Goal: Contribute content: Add original content to the website for others to see

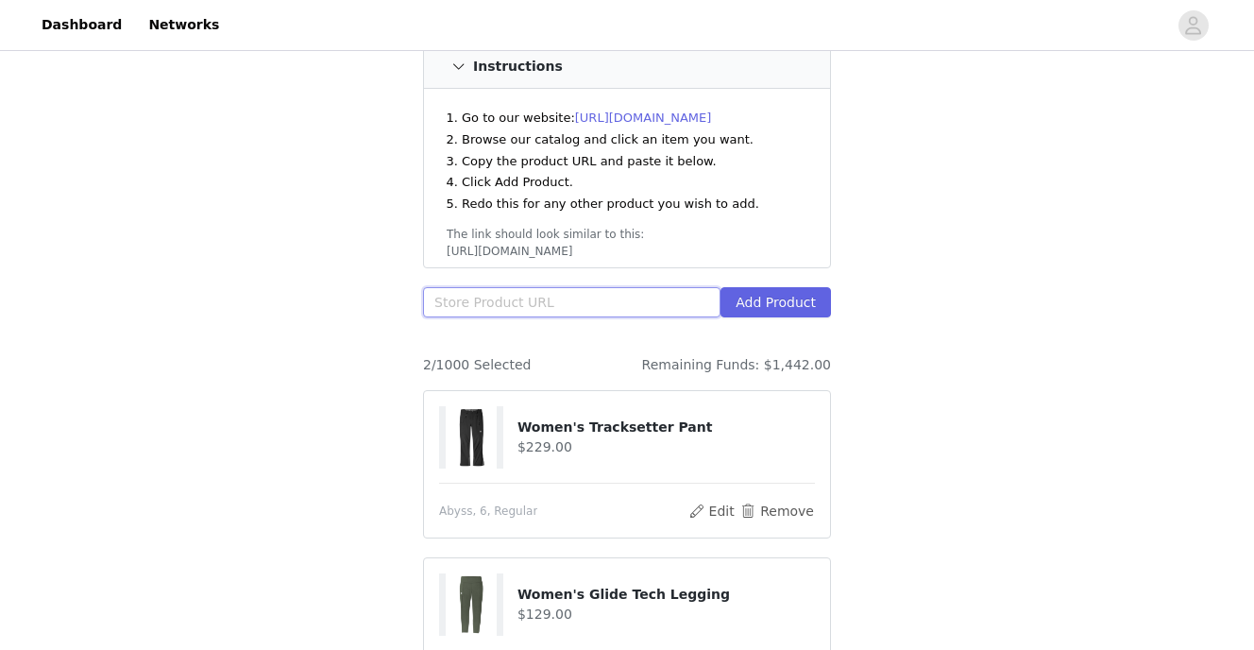
click at [566, 287] on input "text" at bounding box center [572, 302] width 298 height 30
type input "v"
paste input "[URL][DOMAIN_NAME]"
type input "[URL][DOMAIN_NAME]"
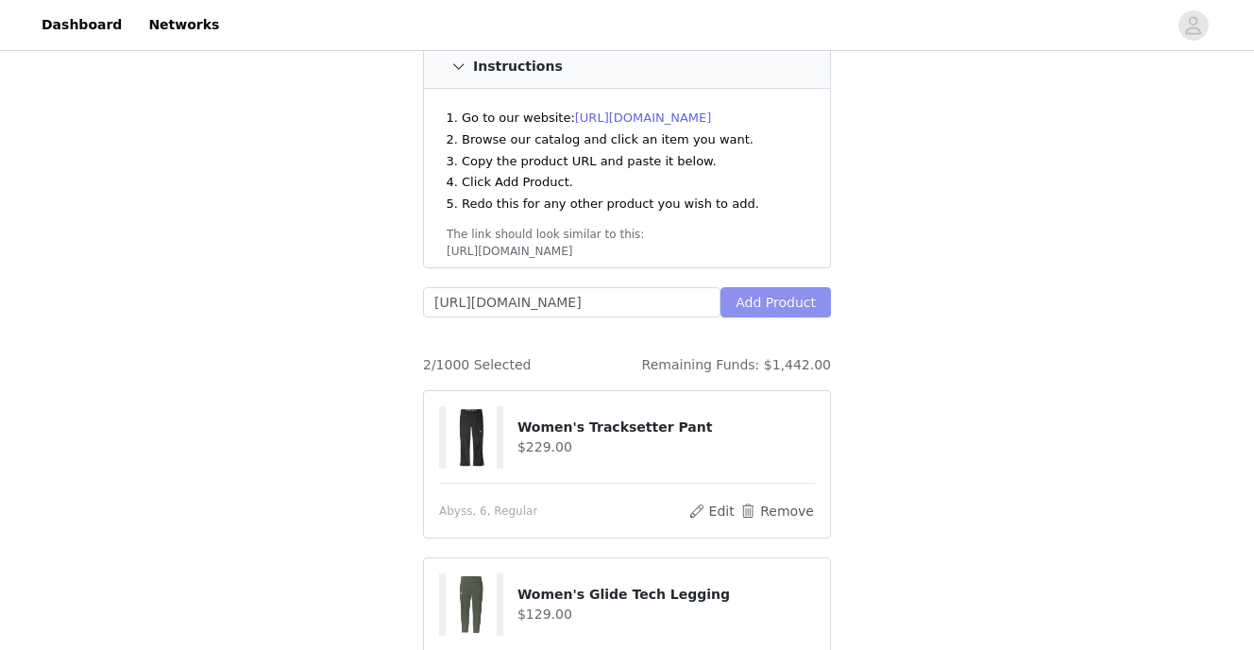
click at [782, 287] on button "Add Product" at bounding box center [776, 302] width 111 height 30
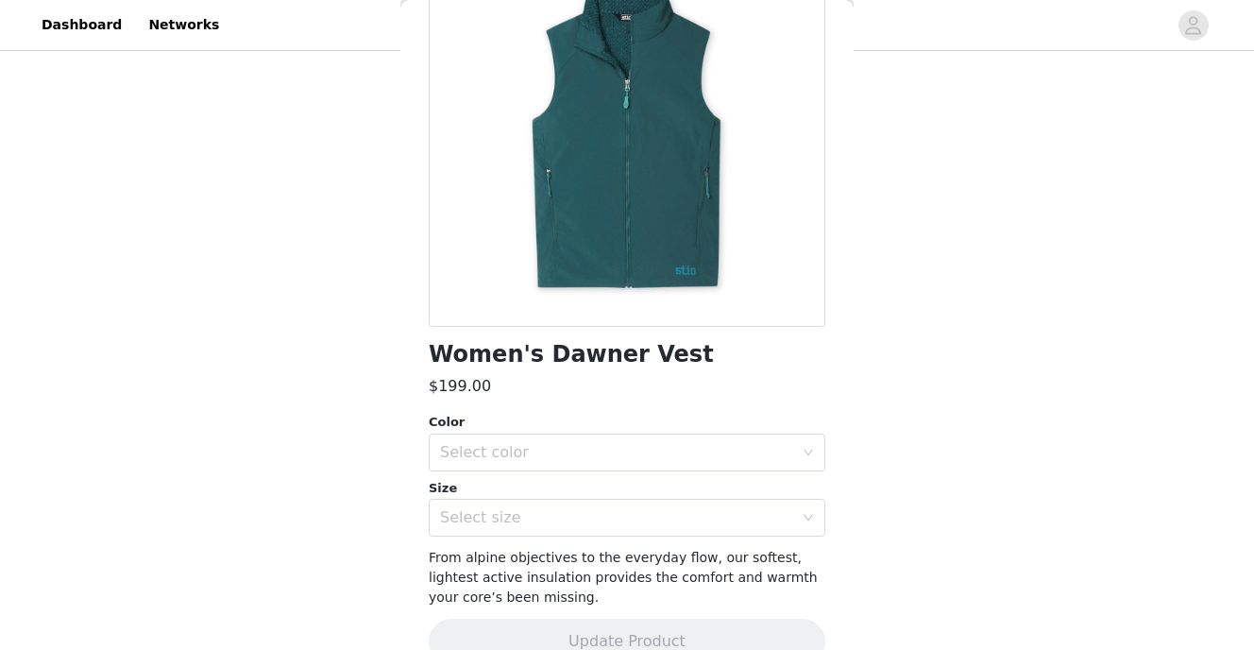
scroll to position [230, 0]
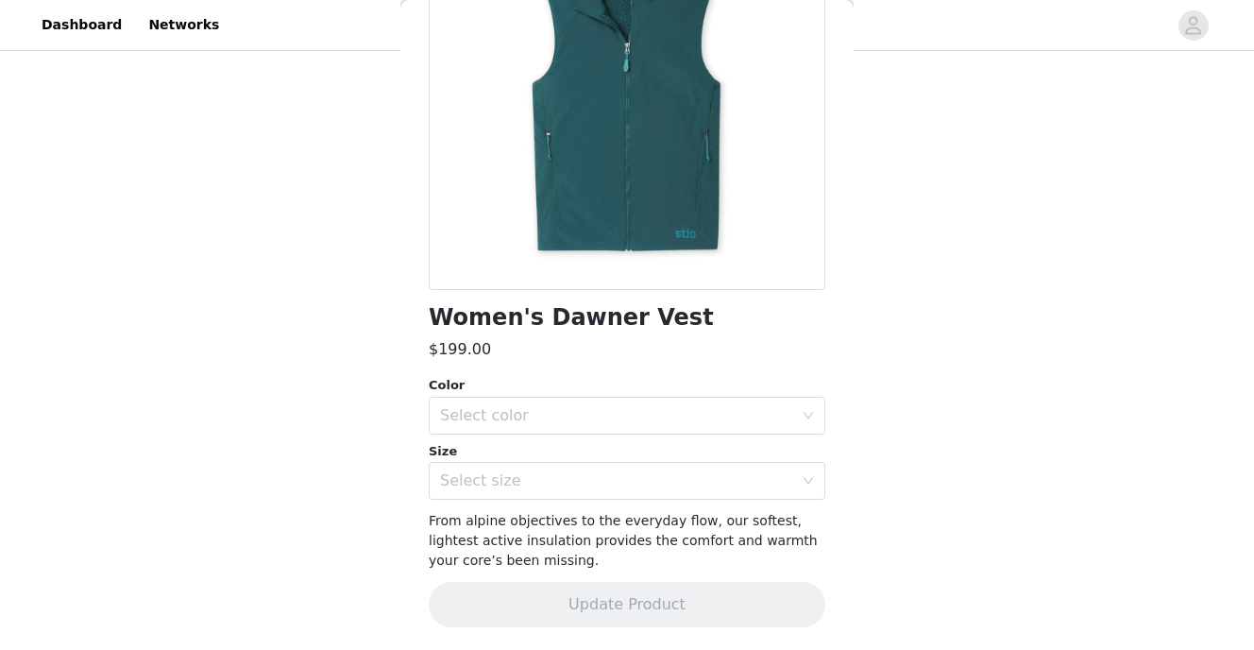
click at [638, 391] on div "Color" at bounding box center [627, 385] width 397 height 19
click at [632, 412] on div "Select color" at bounding box center [616, 415] width 353 height 19
click at [482, 417] on div "Select color" at bounding box center [616, 415] width 353 height 19
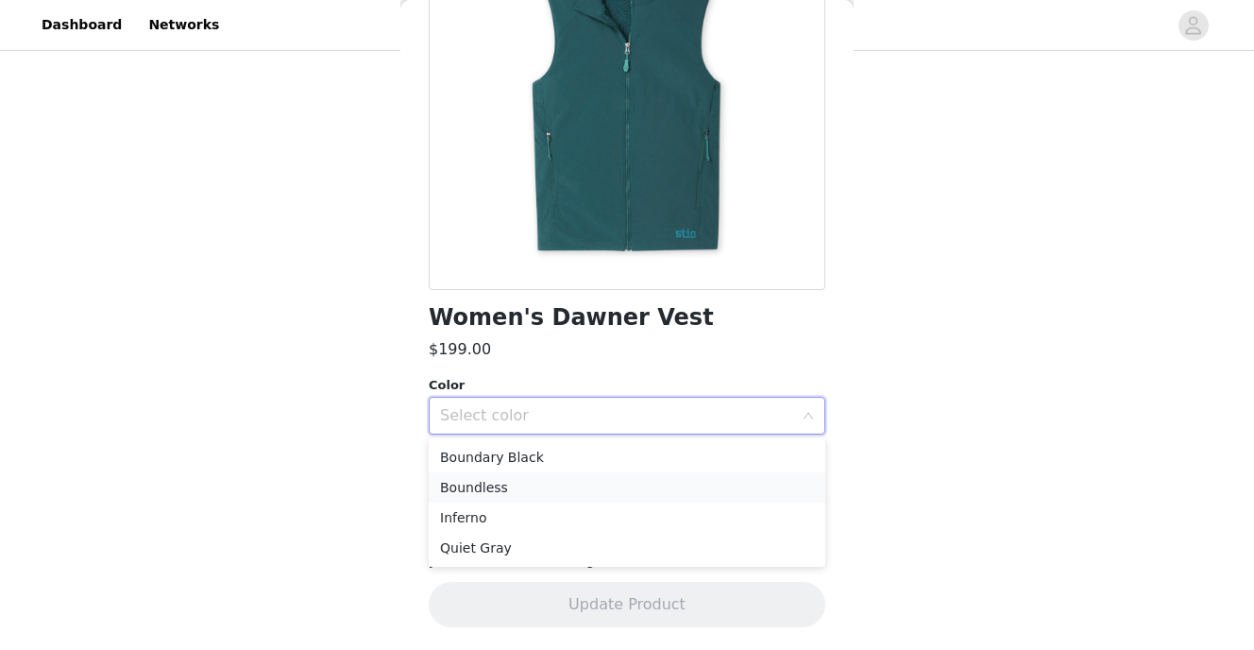
click at [494, 484] on li "Boundless" at bounding box center [627, 487] width 397 height 30
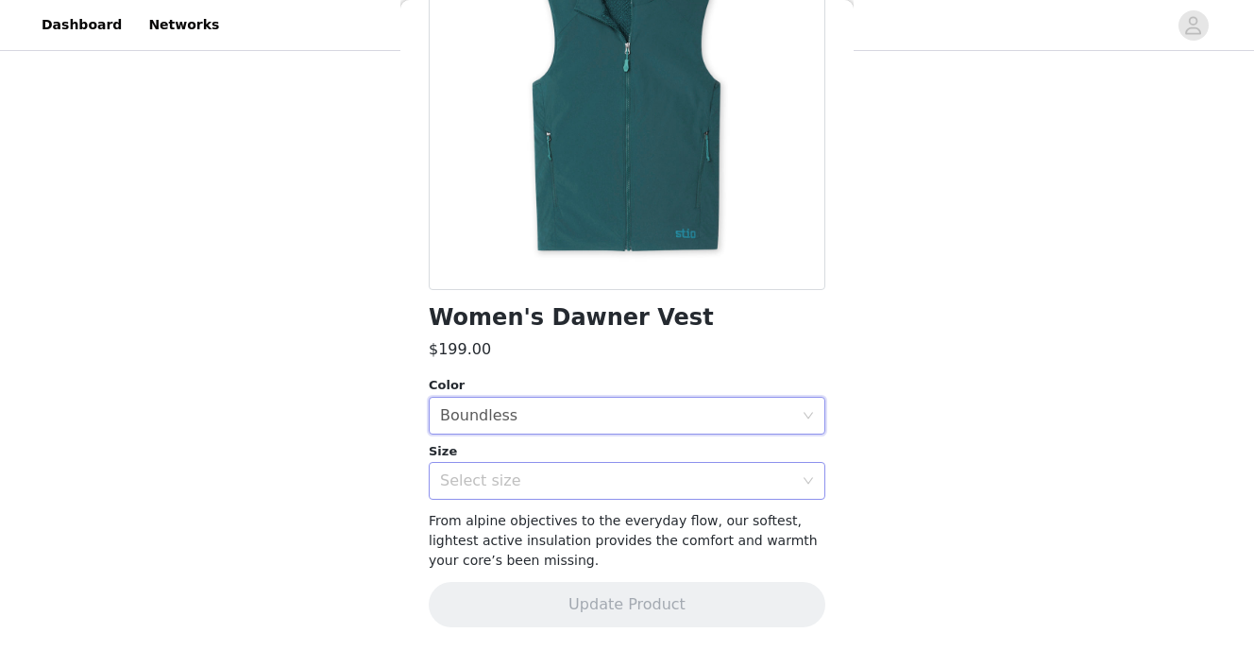
click at [490, 477] on div "Select size" at bounding box center [616, 480] width 353 height 19
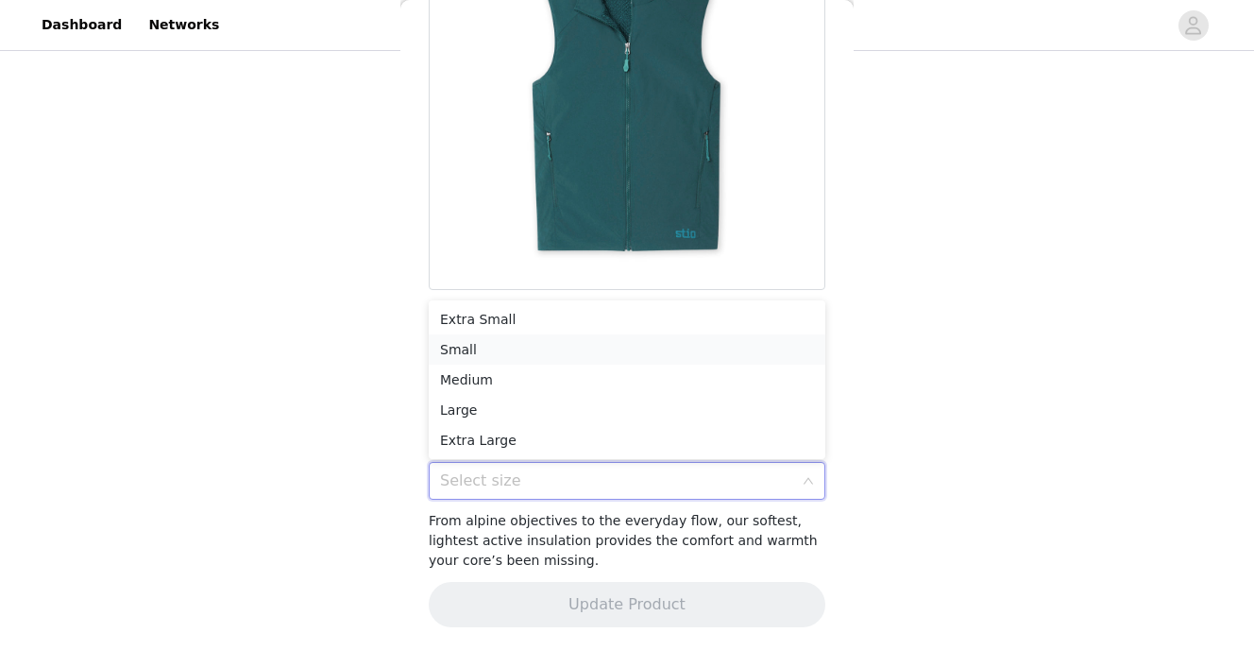
click at [510, 362] on li "Small" at bounding box center [627, 349] width 397 height 30
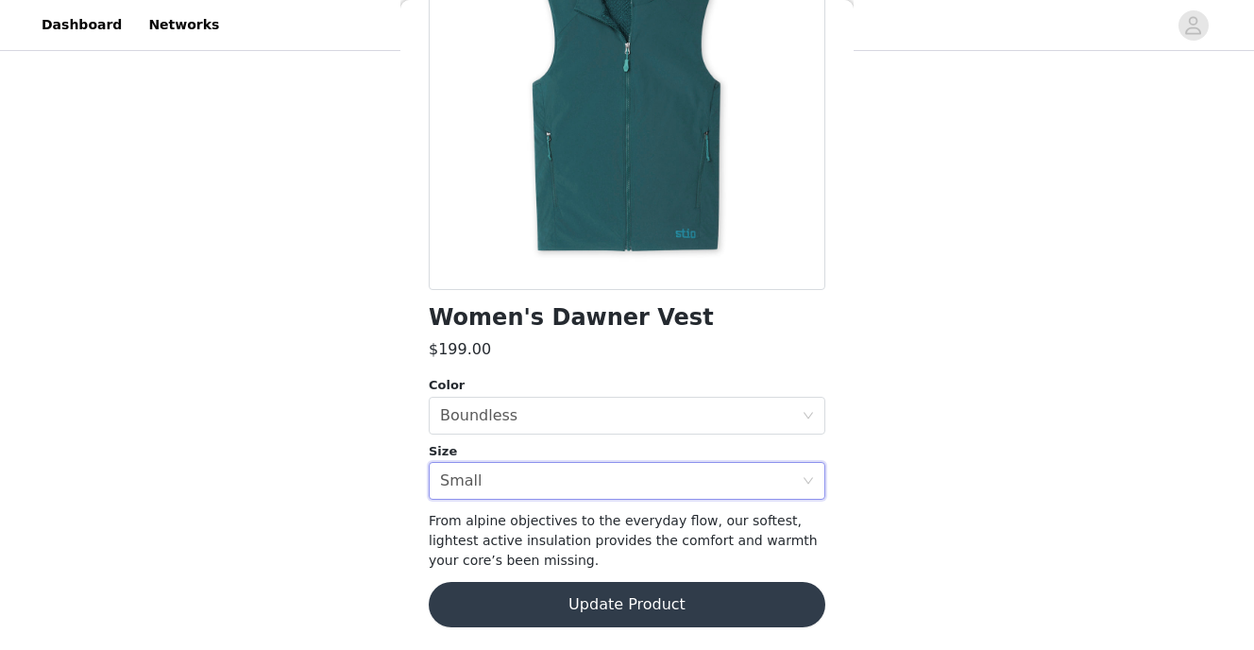
click at [679, 614] on button "Update Product" at bounding box center [627, 604] width 397 height 45
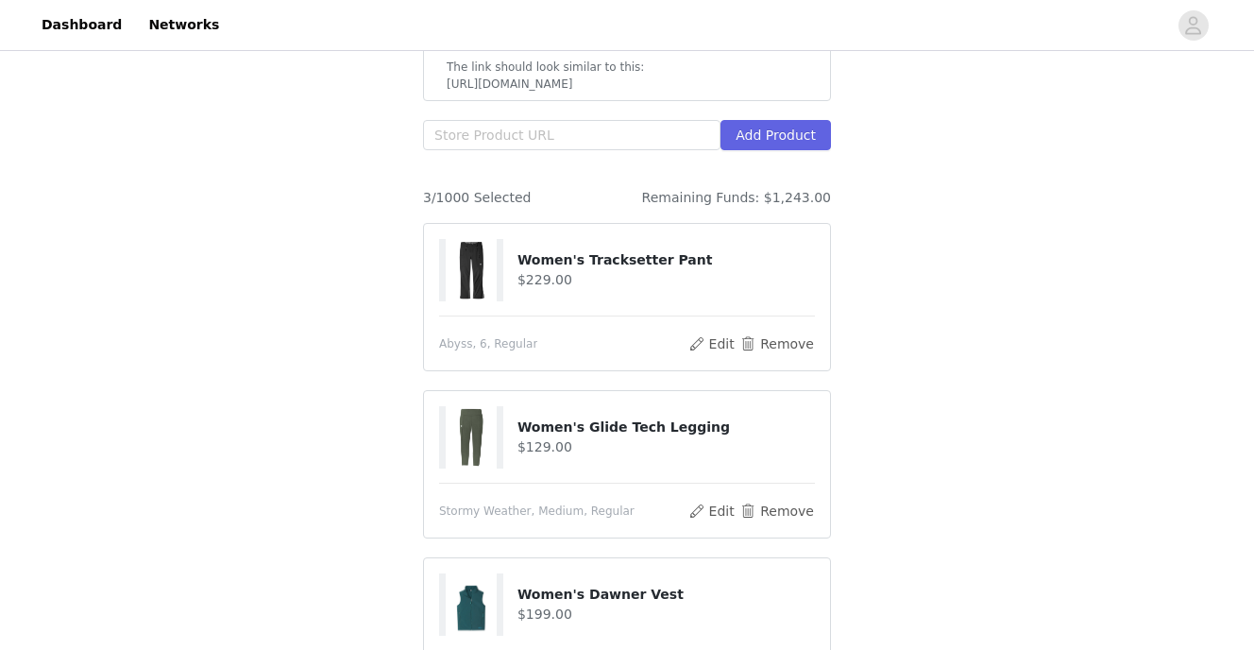
click at [598, 131] on div "Add Product" at bounding box center [627, 139] width 408 height 38
click at [596, 120] on input "text" at bounding box center [572, 135] width 298 height 30
paste input "[URL][DOMAIN_NAME]"
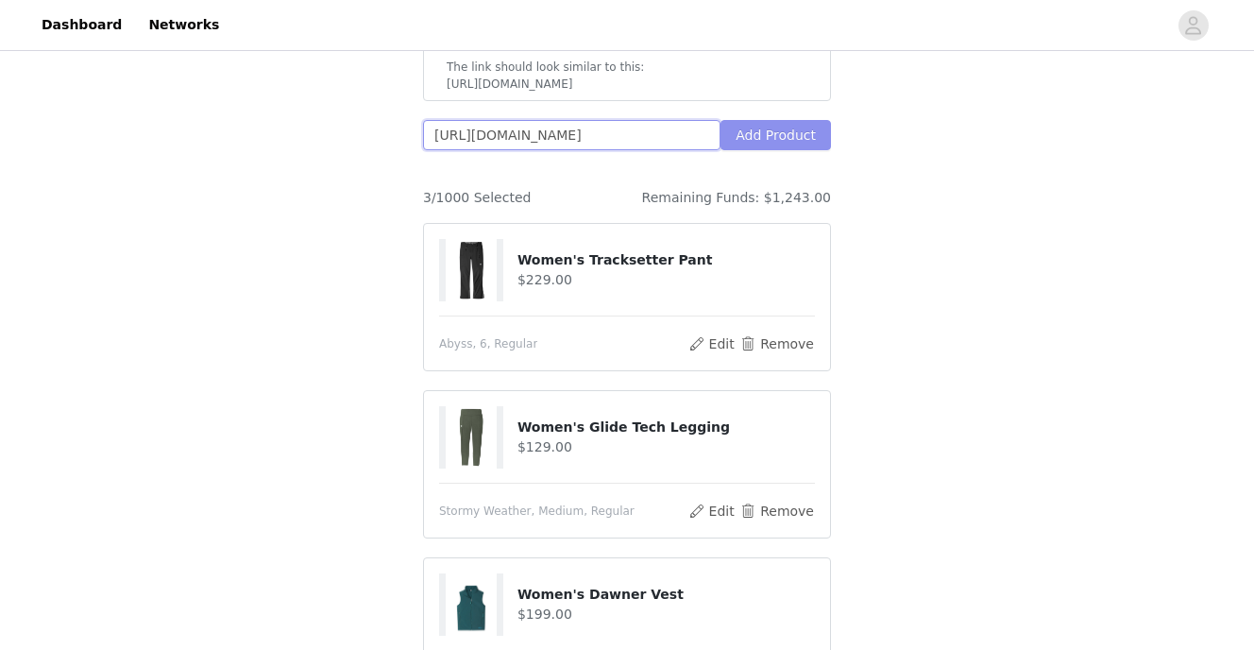
scroll to position [0, 3]
type input "[URL][DOMAIN_NAME]"
click at [782, 120] on button "Add Product" at bounding box center [776, 135] width 111 height 30
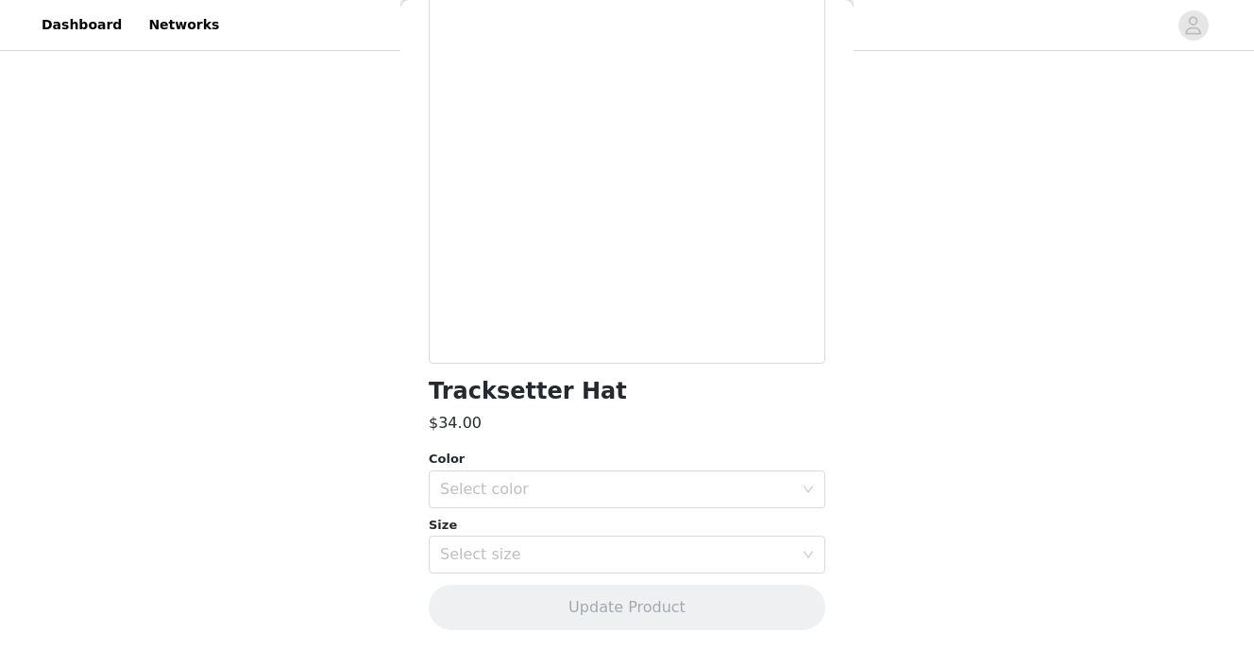
scroll to position [159, 0]
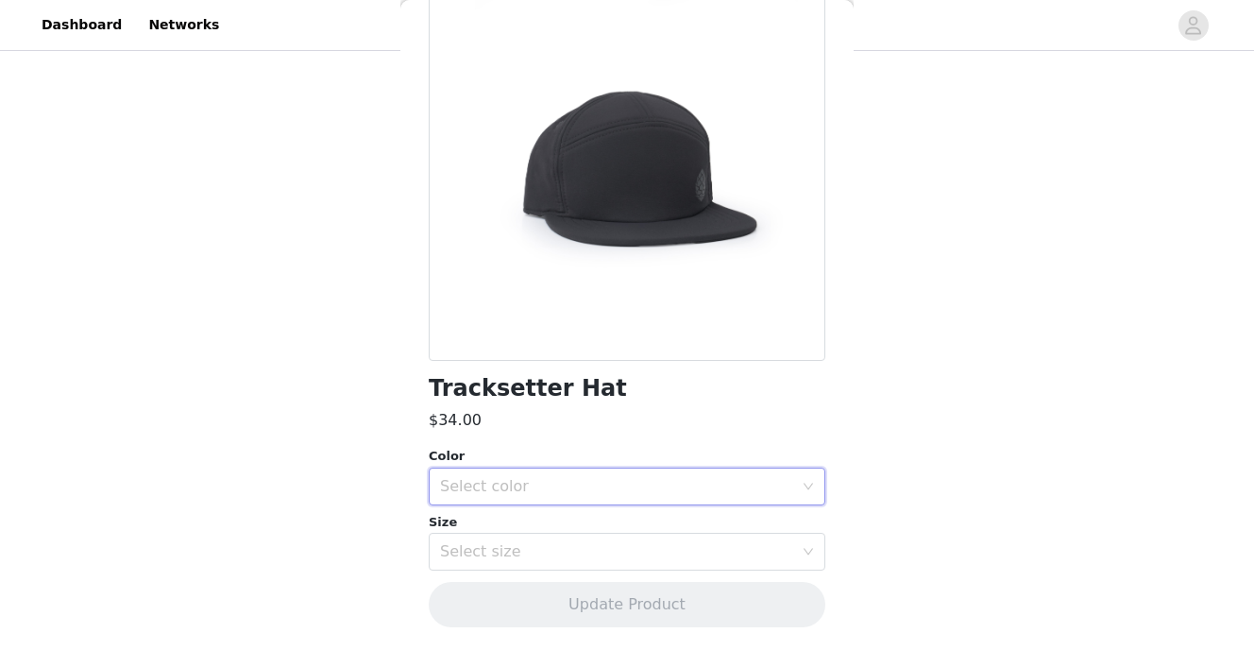
click at [593, 474] on div "Select color" at bounding box center [621, 487] width 362 height 36
click at [576, 526] on li "Abyss" at bounding box center [627, 528] width 397 height 30
click at [565, 488] on div "Select color Abyss" at bounding box center [621, 487] width 362 height 36
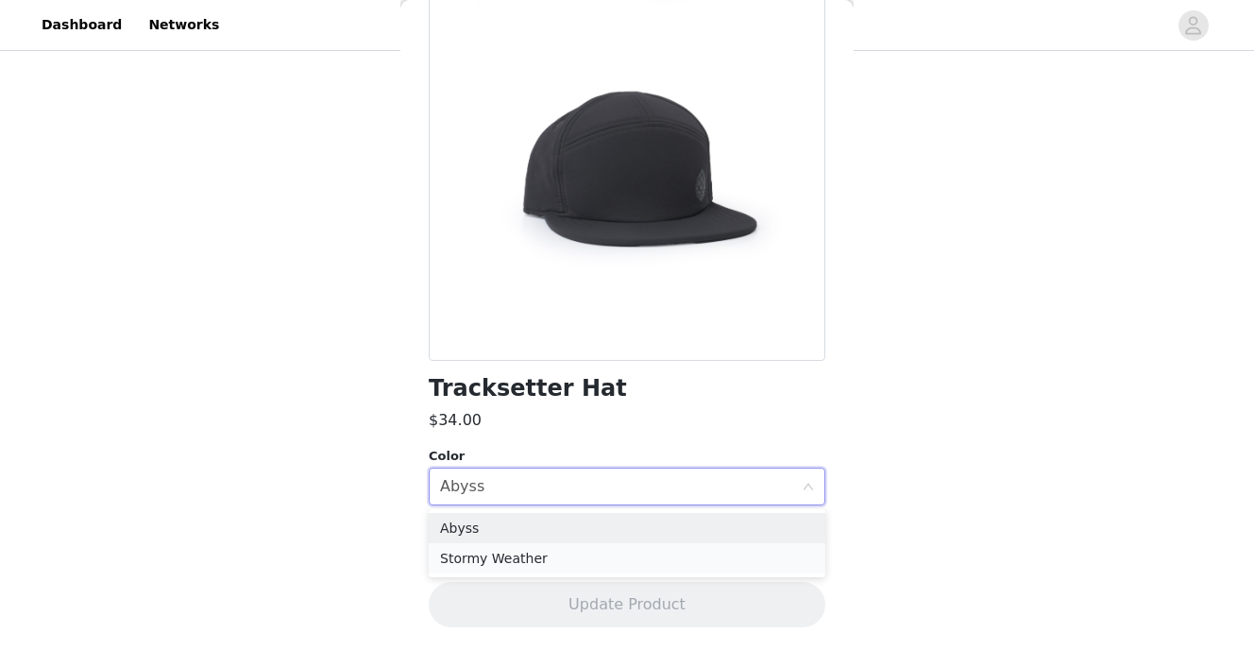
click at [554, 553] on li "Stormy Weather" at bounding box center [627, 558] width 397 height 30
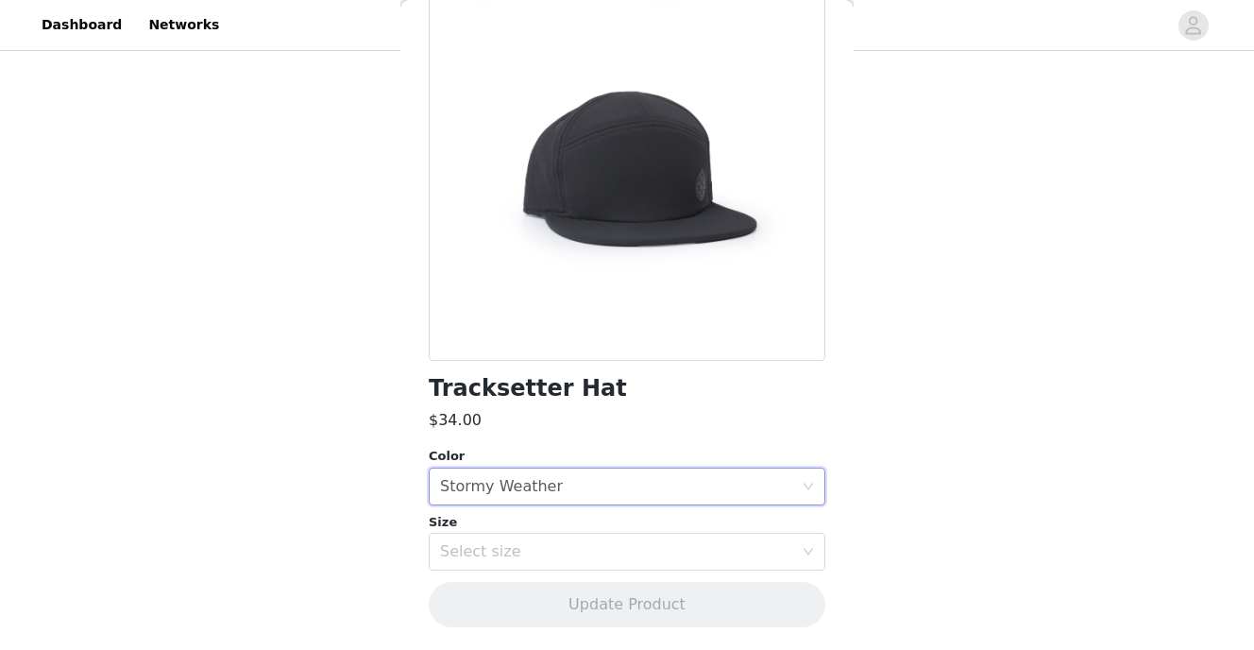
click at [550, 529] on div "Size" at bounding box center [627, 522] width 397 height 19
click at [552, 546] on div "Select size" at bounding box center [616, 551] width 353 height 19
click at [547, 585] on li "One Size" at bounding box center [627, 594] width 397 height 30
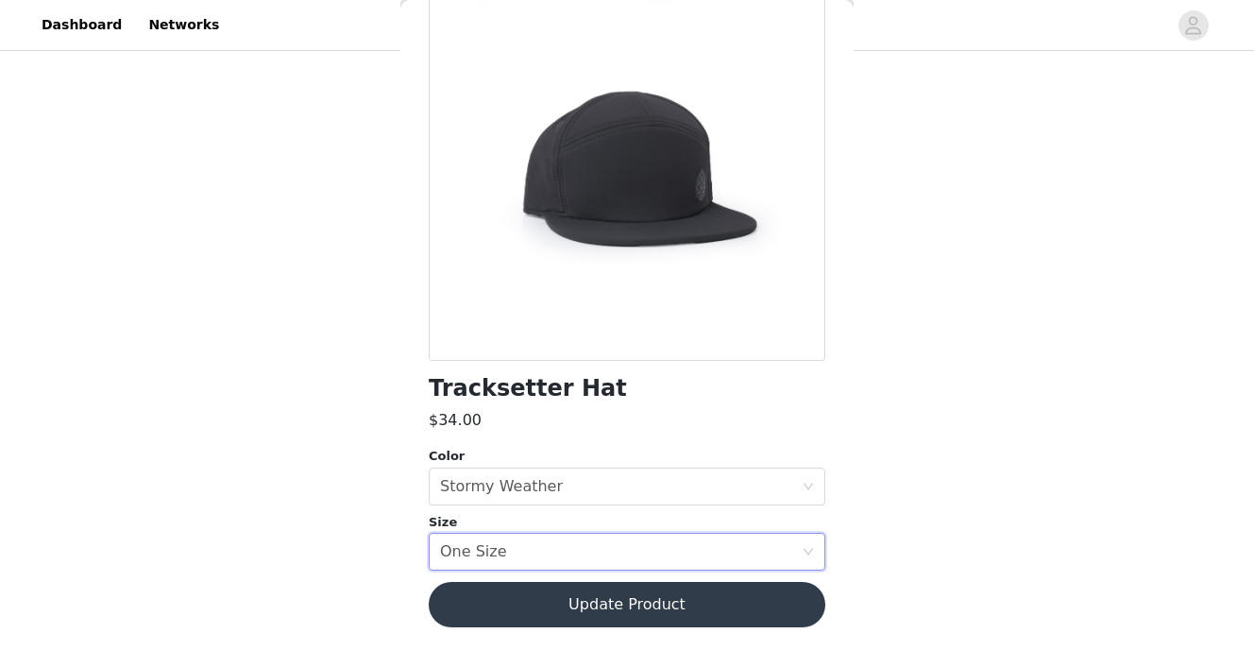
click at [581, 598] on button "Update Product" at bounding box center [627, 604] width 397 height 45
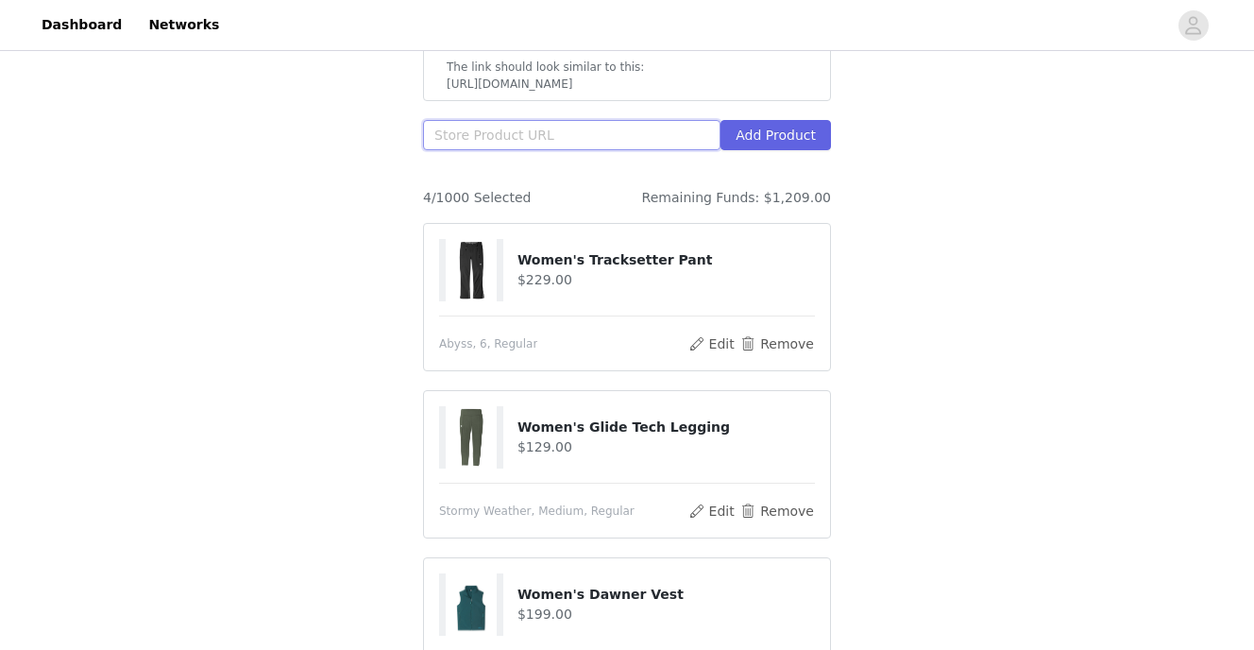
click at [548, 120] on input "text" at bounding box center [572, 135] width 298 height 30
paste input "[URL][DOMAIN_NAME]"
type input "[URL][DOMAIN_NAME]"
click at [791, 120] on button "Add Product" at bounding box center [776, 135] width 111 height 30
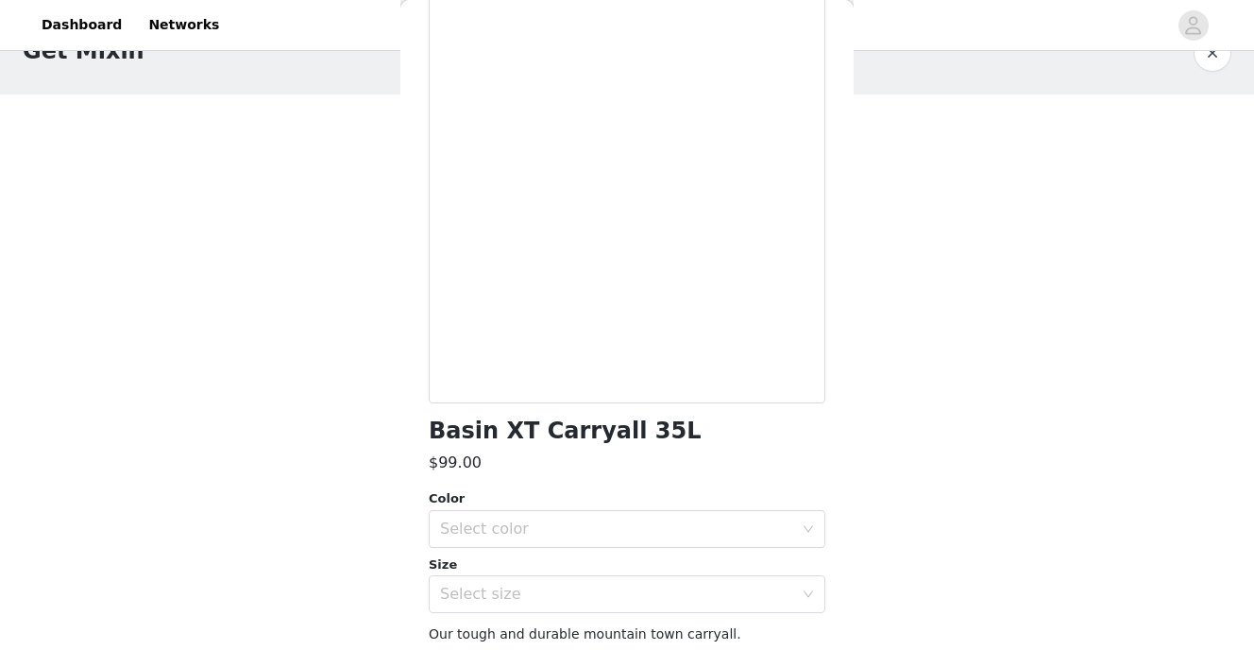
scroll to position [190, 0]
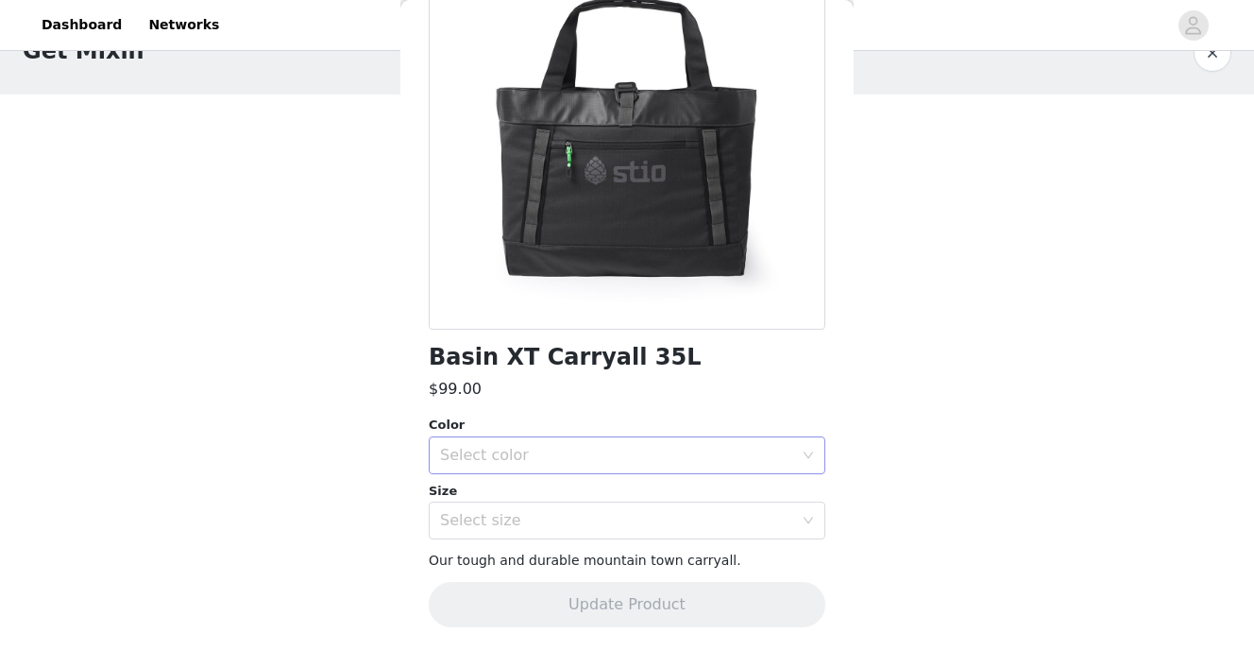
click at [543, 472] on div "Select color" at bounding box center [621, 455] width 362 height 36
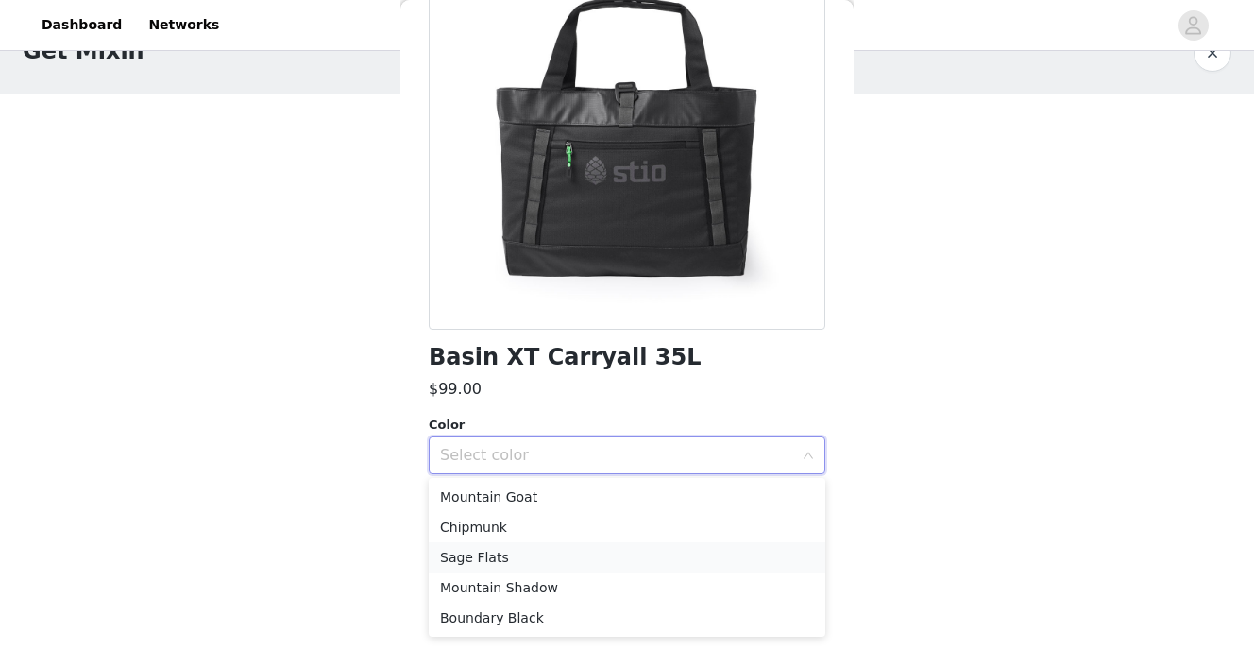
click at [523, 564] on li "Sage Flats" at bounding box center [627, 557] width 397 height 30
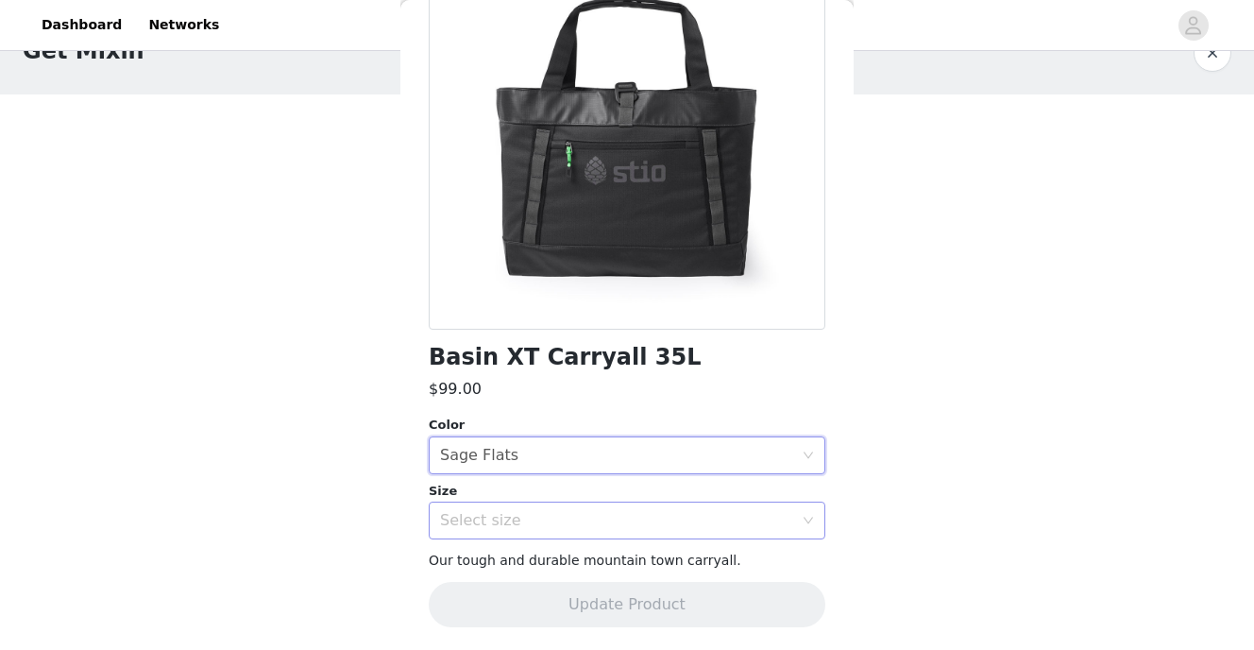
click at [527, 526] on div "Select size" at bounding box center [616, 520] width 353 height 19
click at [536, 559] on li "One Size" at bounding box center [627, 563] width 397 height 30
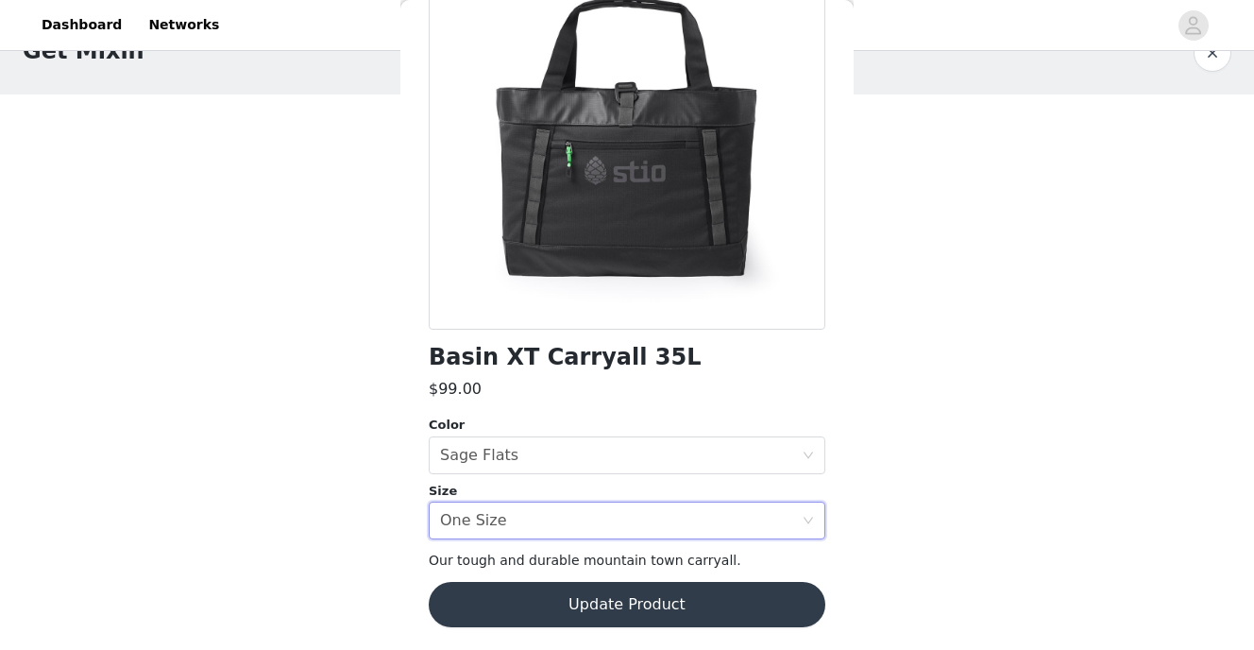
click at [589, 594] on button "Update Product" at bounding box center [627, 604] width 397 height 45
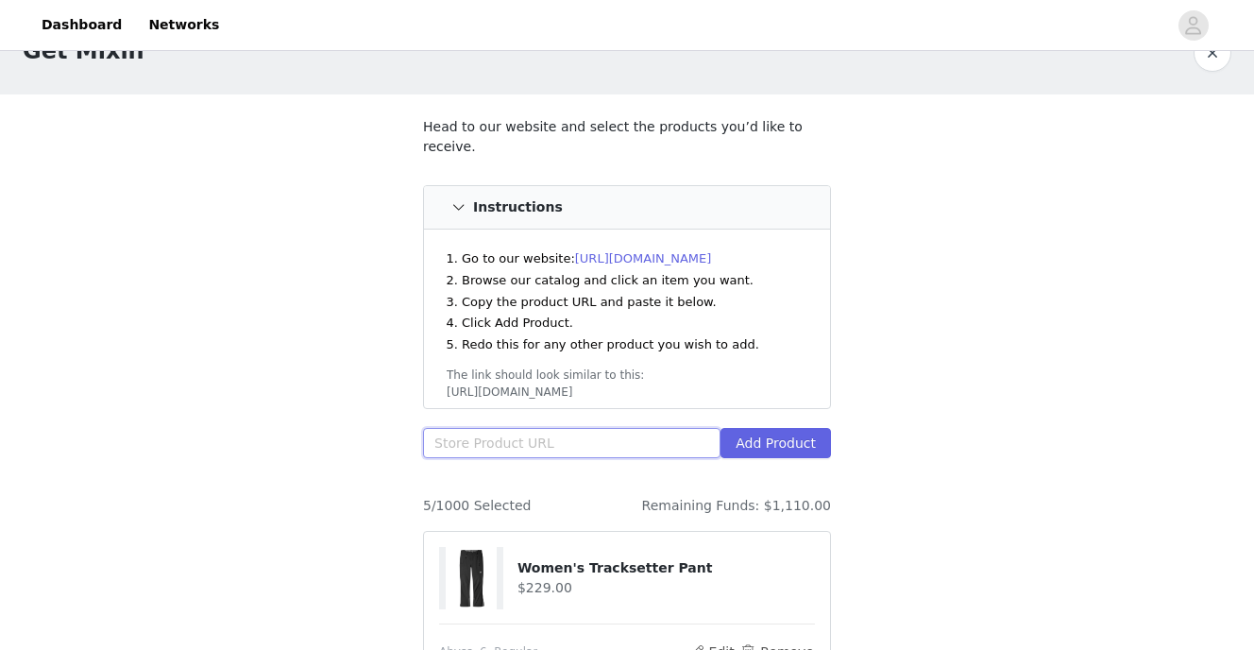
click at [578, 428] on input "text" at bounding box center [572, 443] width 298 height 30
paste input "[URL][DOMAIN_NAME]"
type input "[URL][DOMAIN_NAME]"
click at [803, 428] on button "Add Product" at bounding box center [776, 443] width 111 height 30
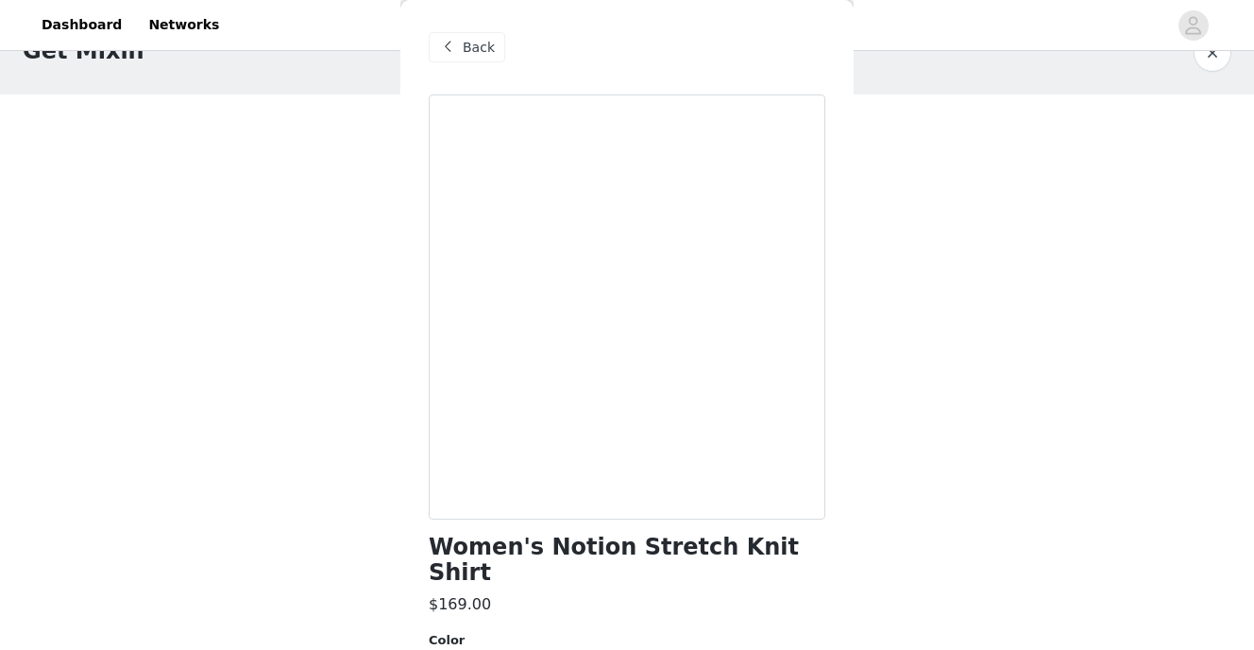
scroll to position [190, 0]
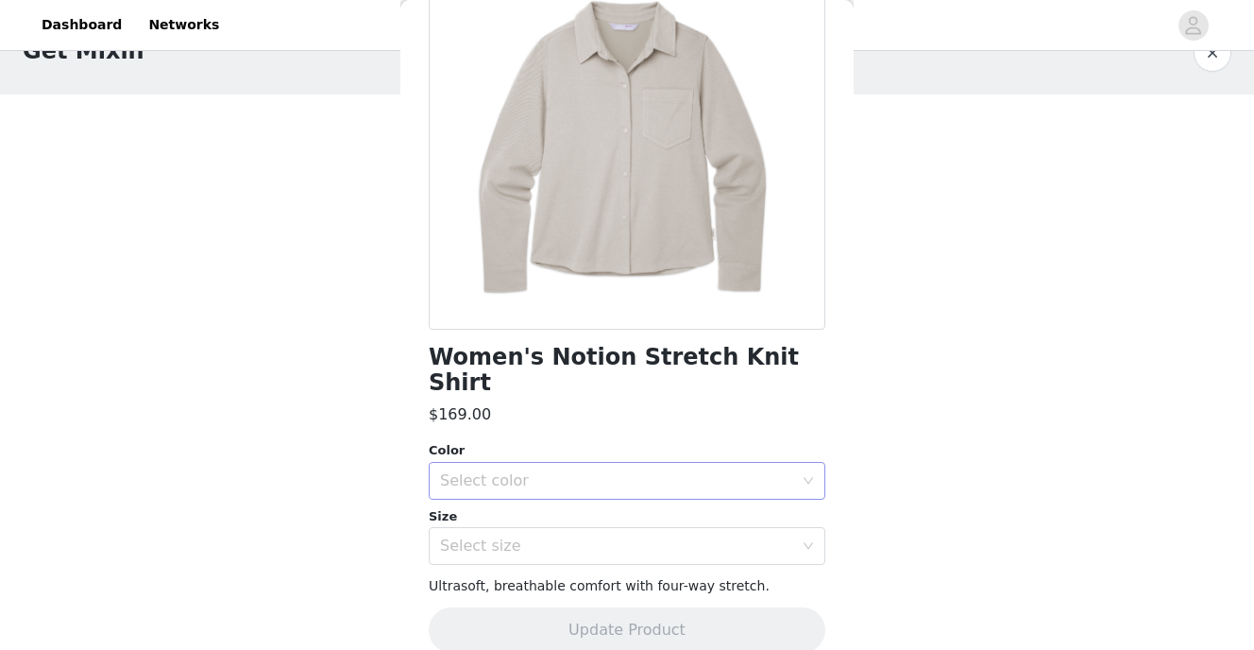
click at [515, 471] on div "Select color" at bounding box center [616, 480] width 353 height 19
click at [508, 554] on li "Sage Flats" at bounding box center [627, 557] width 397 height 30
click at [532, 537] on div "Select size" at bounding box center [616, 546] width 353 height 19
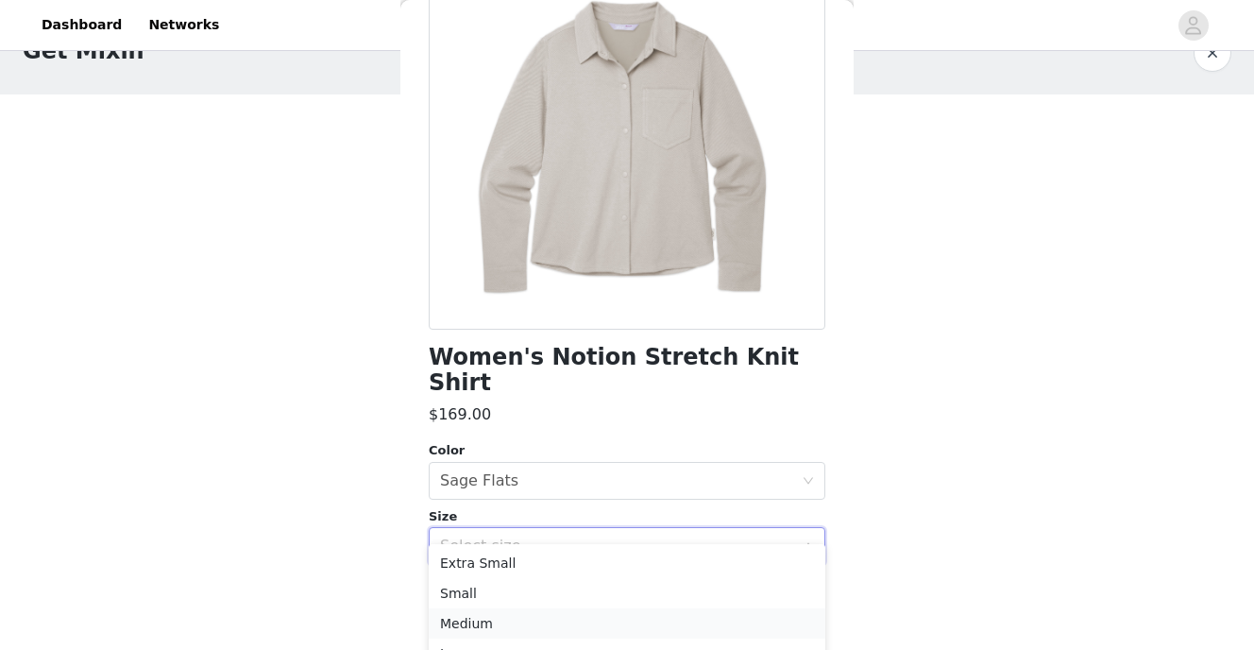
click at [529, 623] on li "Medium" at bounding box center [627, 623] width 397 height 30
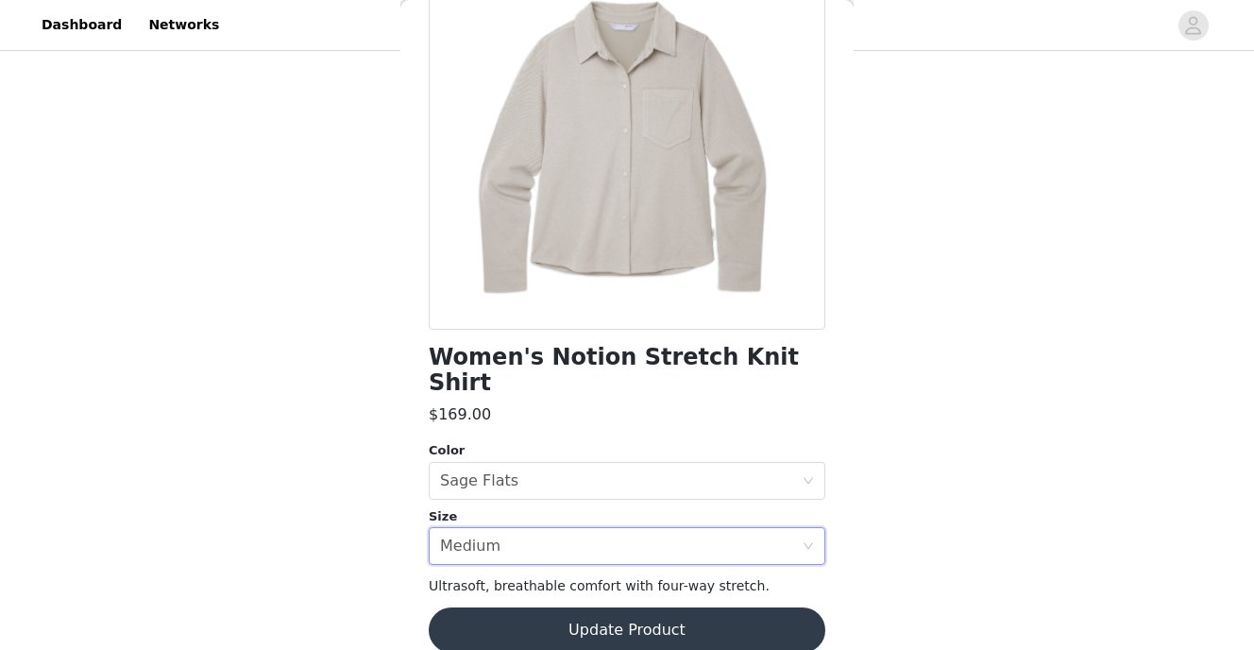
scroll to position [164, 0]
click at [620, 607] on button "Update Product" at bounding box center [627, 629] width 397 height 45
